Goal: Check status: Check status

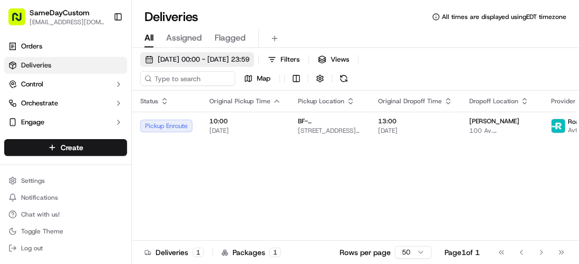
click at [206, 57] on span "[DATE] 00:00 - [DATE] 23:59" at bounding box center [204, 59] width 92 height 9
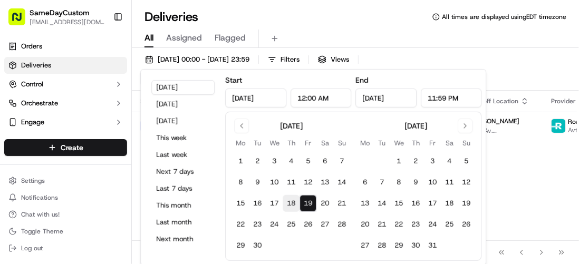
click at [297, 201] on button "18" at bounding box center [290, 203] width 17 height 17
type input "[DATE]"
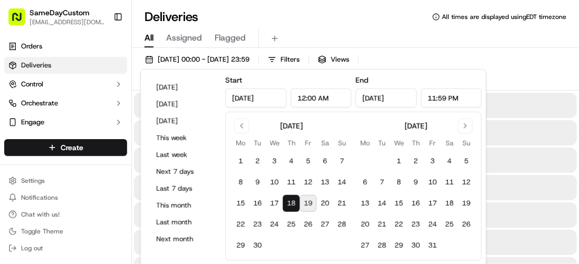
click at [287, 17] on div "Deliveries All times are displayed using EDT timezone" at bounding box center [355, 16] width 447 height 17
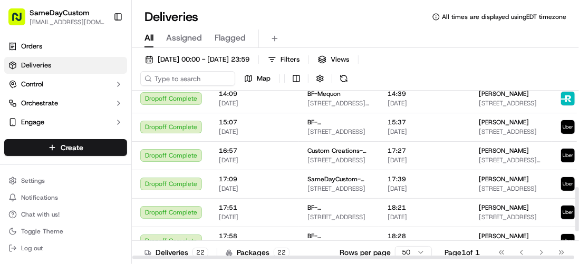
scroll to position [477, 0]
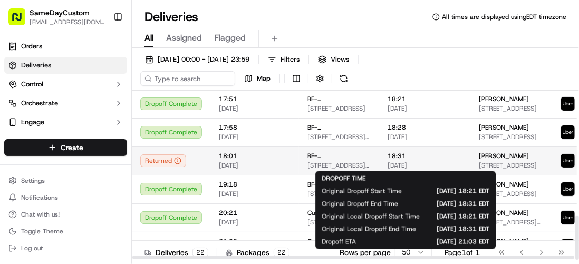
click at [427, 154] on span "18:31" at bounding box center [424, 156] width 74 height 8
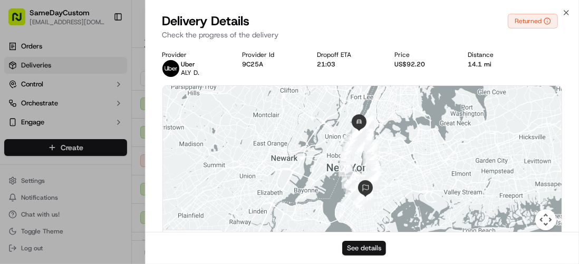
click at [354, 249] on button "See details" at bounding box center [364, 248] width 44 height 15
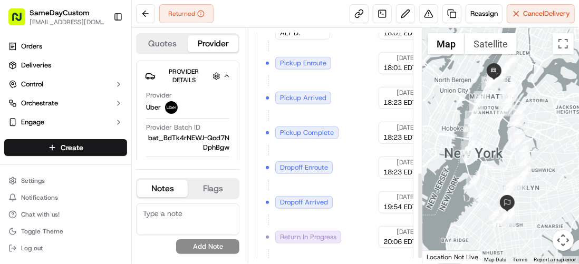
scroll to position [399, 0]
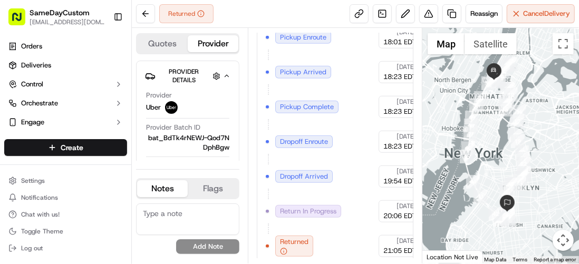
click at [305, 237] on span "Returned" at bounding box center [294, 241] width 28 height 9
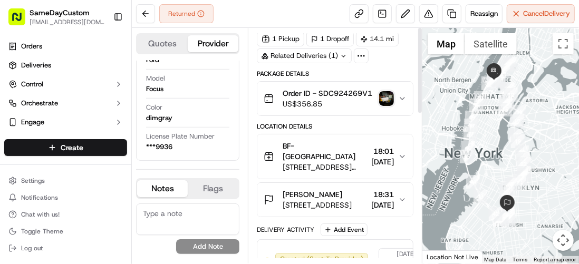
scroll to position [0, 0]
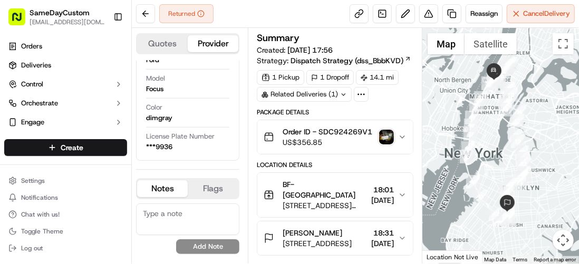
click at [385, 137] on img "button" at bounding box center [386, 137] width 15 height 15
